Goal: Transaction & Acquisition: Obtain resource

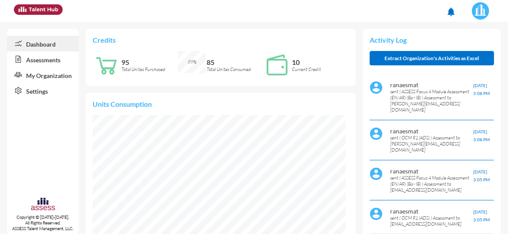
scroll to position [56, 113]
click at [41, 62] on link "Assessments" at bounding box center [43, 59] width 72 height 16
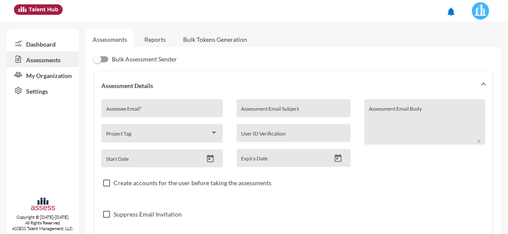
click at [148, 36] on link "Reports" at bounding box center [154, 39] width 35 height 21
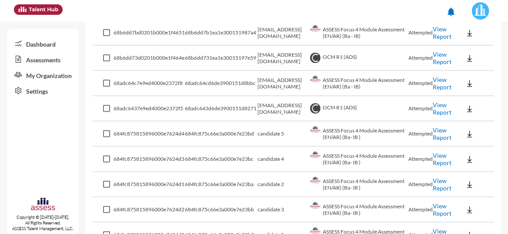
scroll to position [237, 0]
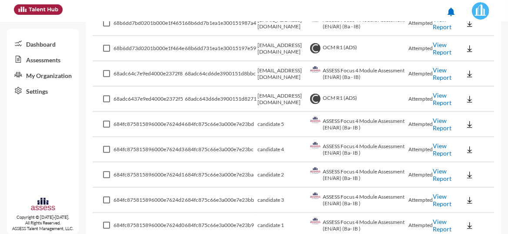
click at [433, 127] on link "View Report" at bounding box center [442, 124] width 19 height 15
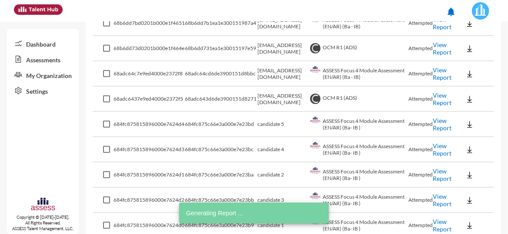
click at [436, 118] on link "View Report" at bounding box center [442, 124] width 19 height 15
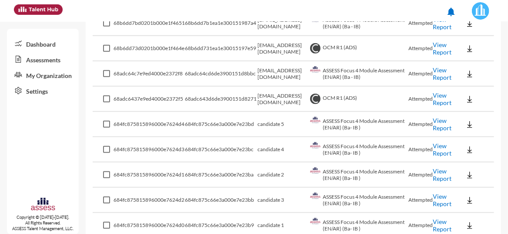
click at [439, 73] on link "View Report" at bounding box center [442, 73] width 19 height 15
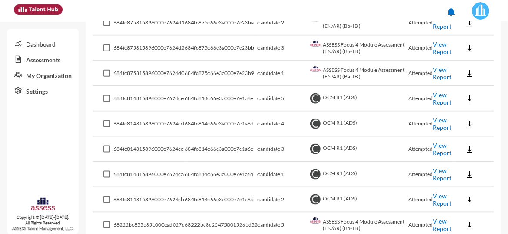
scroll to position [654, 0]
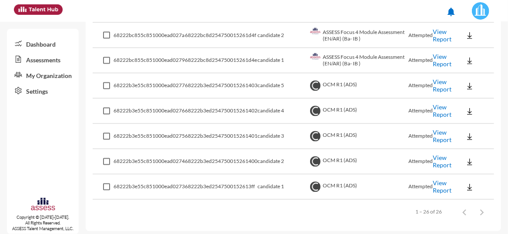
click at [442, 186] on link "View Report" at bounding box center [442, 186] width 19 height 15
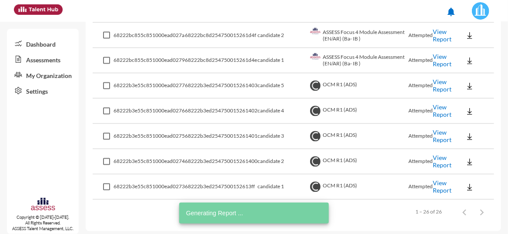
click at [437, 158] on link "View Report" at bounding box center [442, 161] width 19 height 15
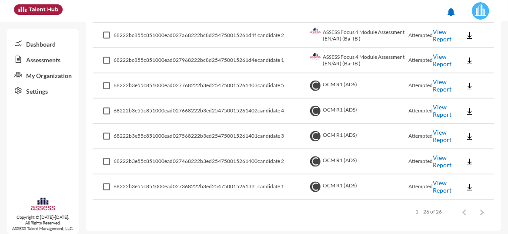
click at [440, 130] on link "View Report" at bounding box center [442, 136] width 19 height 15
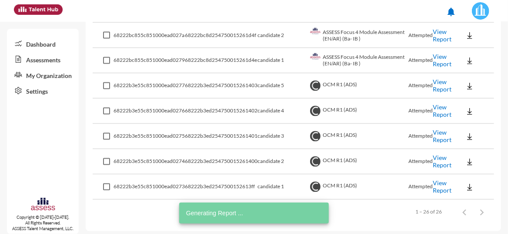
click at [434, 105] on link "View Report" at bounding box center [442, 111] width 19 height 15
click at [440, 87] on link "View Report" at bounding box center [442, 85] width 19 height 15
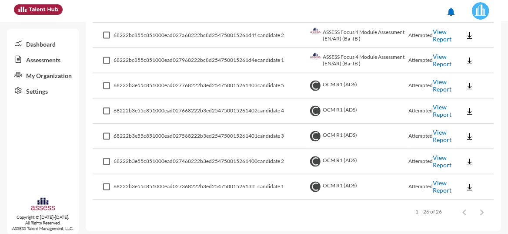
click at [442, 80] on link "View Report" at bounding box center [442, 85] width 19 height 15
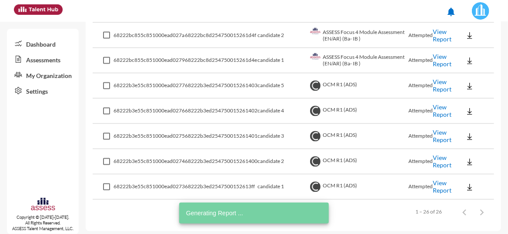
click at [435, 60] on link "View Report" at bounding box center [442, 60] width 19 height 15
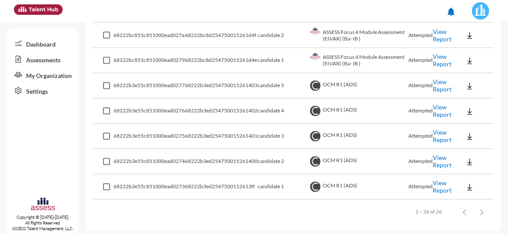
click at [376, 51] on td "ASSESS Focus 4 Module Assessment (EN/AR) (Ba- IB )" at bounding box center [358, 60] width 101 height 25
drag, startPoint x: 374, startPoint y: 51, endPoint x: 387, endPoint y: 50, distance: 12.6
click at [387, 50] on td "ASSESS Focus 4 Module Assessment (EN/AR) (Ba- IB )" at bounding box center [358, 60] width 101 height 25
click at [443, 35] on link "View Report" at bounding box center [442, 35] width 19 height 15
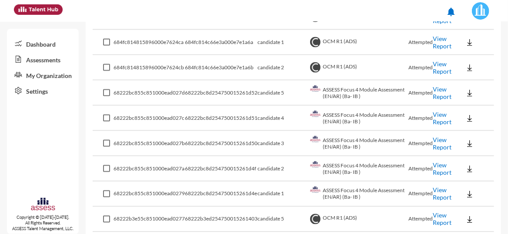
scroll to position [436, 0]
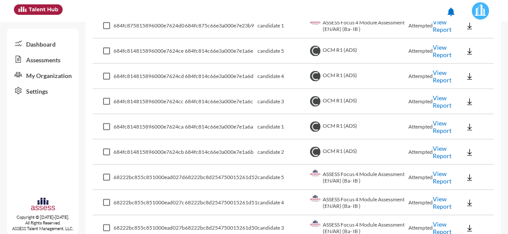
click at [438, 174] on link "View Report" at bounding box center [442, 177] width 19 height 15
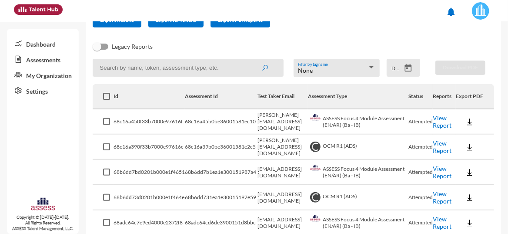
scroll to position [0, 0]
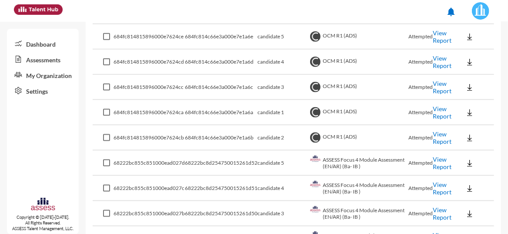
click at [34, 59] on link "Assessments" at bounding box center [43, 59] width 72 height 16
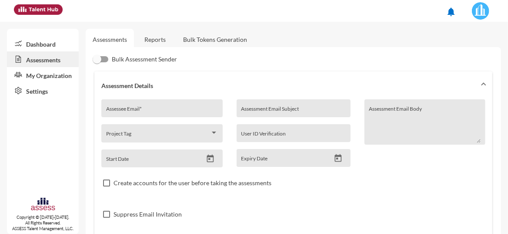
click at [164, 104] on div "Assessee Email *" at bounding box center [162, 110] width 112 height 13
paste input "amrahmedgta@yahoo.com"
type input "amrahmedgta@yahoo.com"
click at [247, 110] on input "Assessment Email Subject" at bounding box center [293, 111] width 105 height 7
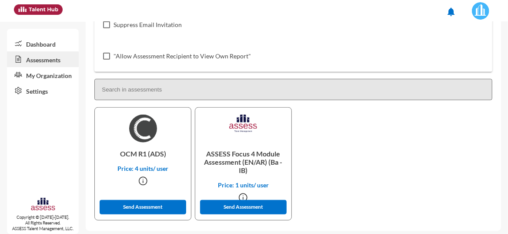
scroll to position [193, 0]
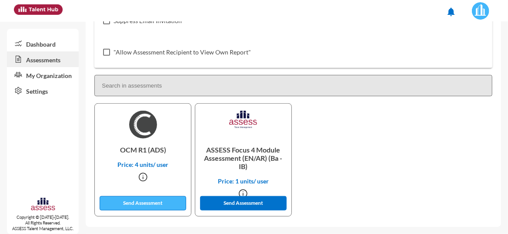
type input "MasrPay Assessment"
click at [171, 208] on button "Send Assessment" at bounding box center [143, 203] width 87 height 14
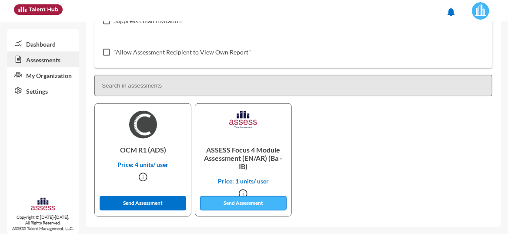
click at [230, 201] on button "Send Assessment" at bounding box center [243, 203] width 87 height 14
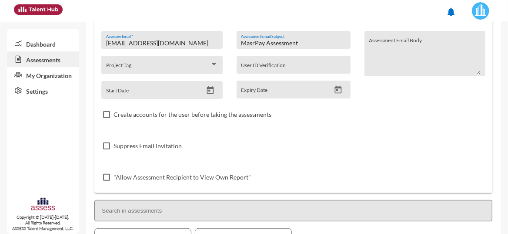
scroll to position [0, 0]
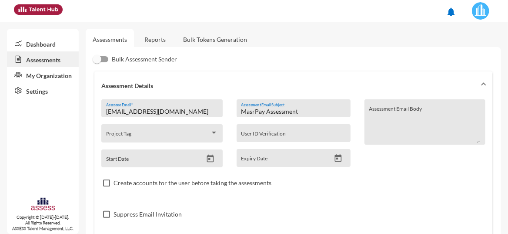
click at [30, 44] on link "Dashboard" at bounding box center [43, 44] width 72 height 16
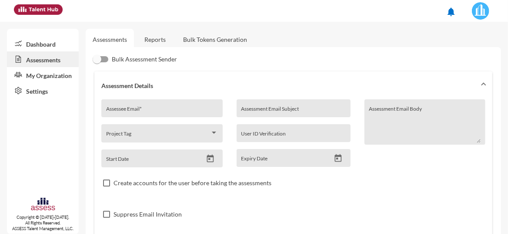
click at [48, 43] on link "Dashboard" at bounding box center [43, 44] width 72 height 16
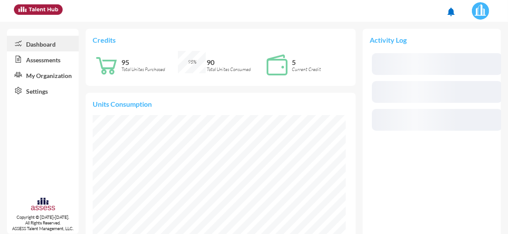
scroll to position [56, 120]
click at [48, 58] on link "Assessments" at bounding box center [43, 59] width 72 height 16
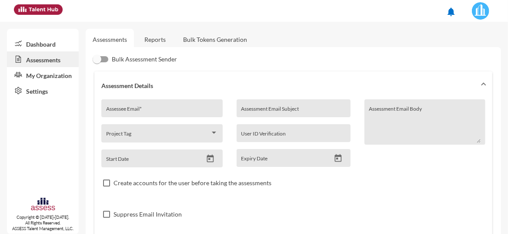
click at [154, 39] on link "Reports" at bounding box center [154, 39] width 35 height 21
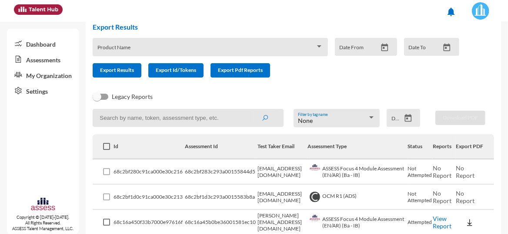
scroll to position [44, 0]
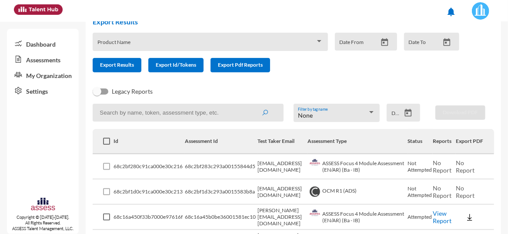
click at [438, 219] on link "View Report" at bounding box center [442, 216] width 19 height 15
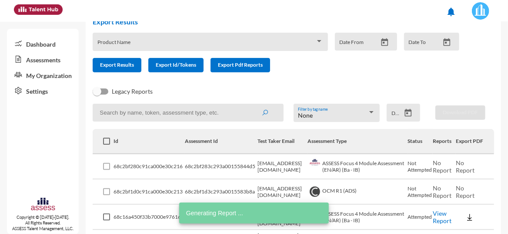
scroll to position [58, 0]
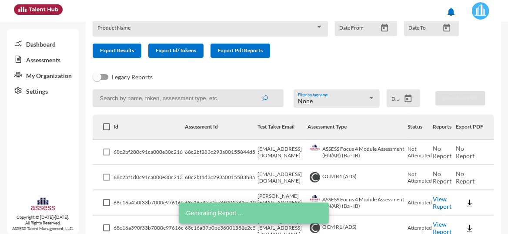
click at [435, 221] on link "View Report" at bounding box center [442, 227] width 19 height 15
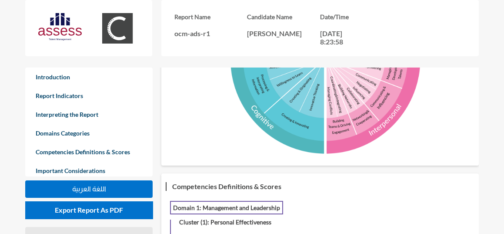
scroll to position [2017, 0]
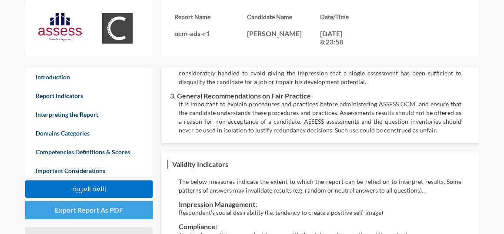
click at [102, 212] on span "Export Report As PDF" at bounding box center [89, 209] width 68 height 8
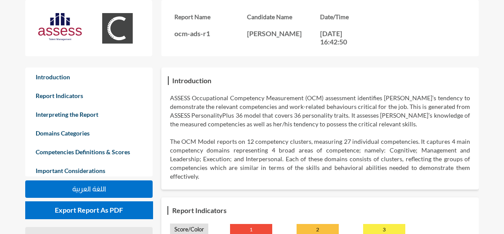
click at [278, 107] on p "ASSESS Occupational Competency Measurement (OCM) assessment identifies Huda’s t…" at bounding box center [320, 111] width 300 height 35
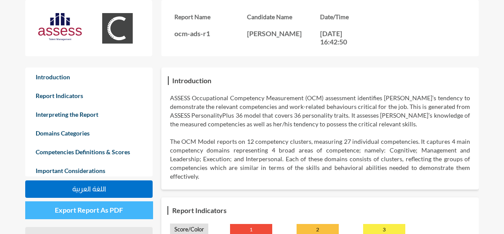
click at [110, 208] on span "Export Report As PDF" at bounding box center [89, 209] width 68 height 8
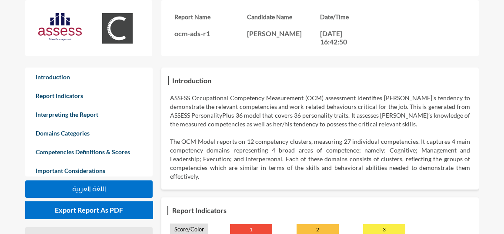
drag, startPoint x: 246, startPoint y: 30, endPoint x: 311, endPoint y: 36, distance: 65.5
click at [311, 36] on div "Report Name ocm-ads-r1 Candidate Name Huda Gamal Hussein Date/Time 18-05-2025, …" at bounding box center [320, 29] width 292 height 33
copy div "Candidate Name Huda Gamal Hussein"
click at [276, 137] on p "The OCM Model reports on 12 competency clusters, measuring 27 individual compet…" at bounding box center [320, 159] width 300 height 44
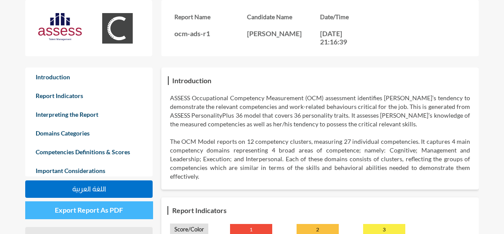
click at [109, 213] on span "Export Report As PDF" at bounding box center [89, 209] width 68 height 8
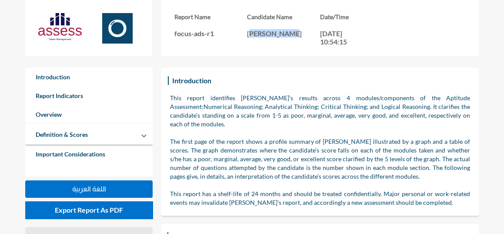
drag, startPoint x: 263, startPoint y: 34, endPoint x: 287, endPoint y: 35, distance: 23.9
click at [287, 35] on p "[PERSON_NAME]" at bounding box center [283, 33] width 73 height 8
copy p "[PERSON_NAME]"
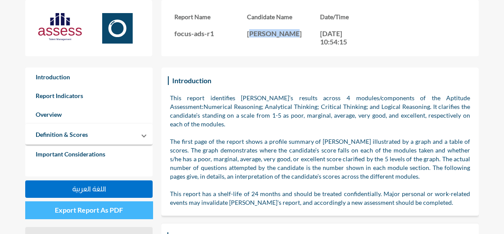
click at [132, 208] on button "Export Report As PDF" at bounding box center [88, 209] width 127 height 17
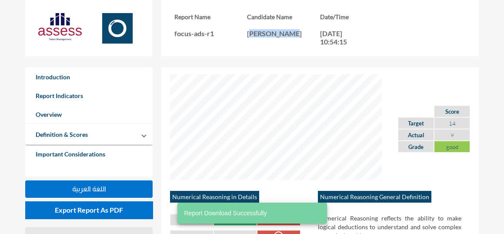
scroll to position [2533, 0]
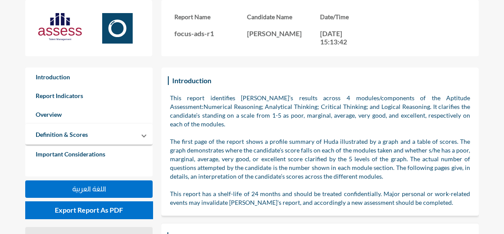
click at [297, 109] on p "This report identifies Huda’s results across 4 modules/components of the Aptitu…" at bounding box center [320, 111] width 300 height 35
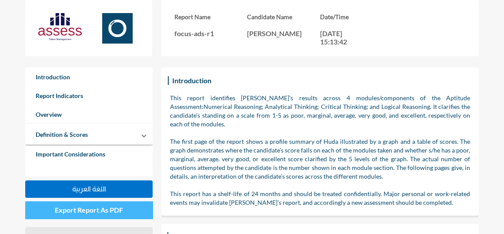
click at [144, 213] on button "Export Report As PDF" at bounding box center [88, 209] width 127 height 17
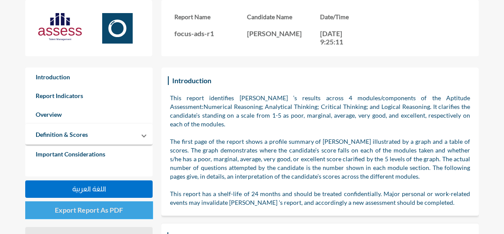
click at [114, 213] on span "Export Report As PDF" at bounding box center [89, 209] width 68 height 8
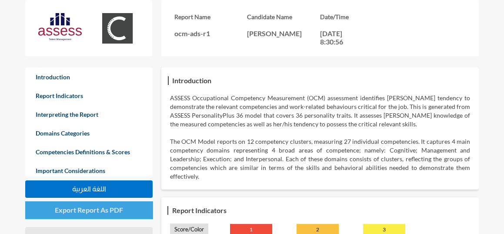
click at [122, 205] on button "Export Report As PDF" at bounding box center [88, 209] width 127 height 17
